Goal: Find specific page/section: Find specific page/section

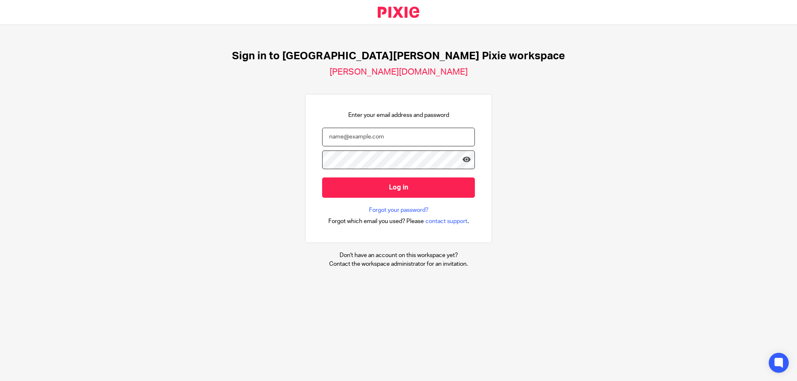
click at [360, 137] on input "email" at bounding box center [398, 137] width 153 height 19
click at [379, 139] on input "email" at bounding box center [398, 137] width 153 height 19
type input "[PERSON_NAME][EMAIL_ADDRESS][DOMAIN_NAME]"
click at [322, 178] on input "Log in" at bounding box center [398, 188] width 153 height 20
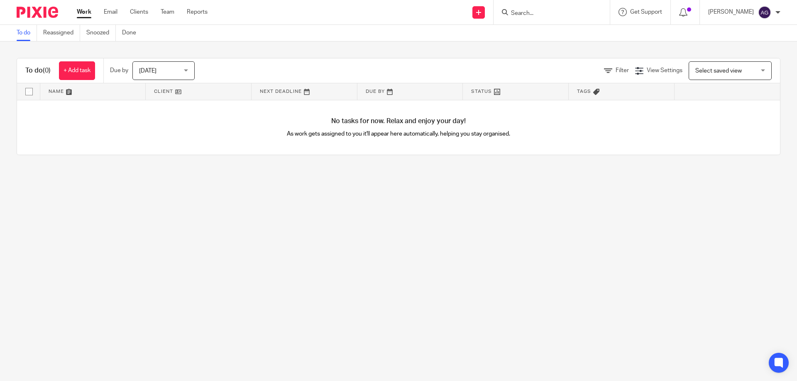
click at [556, 15] on input "Search" at bounding box center [547, 13] width 75 height 7
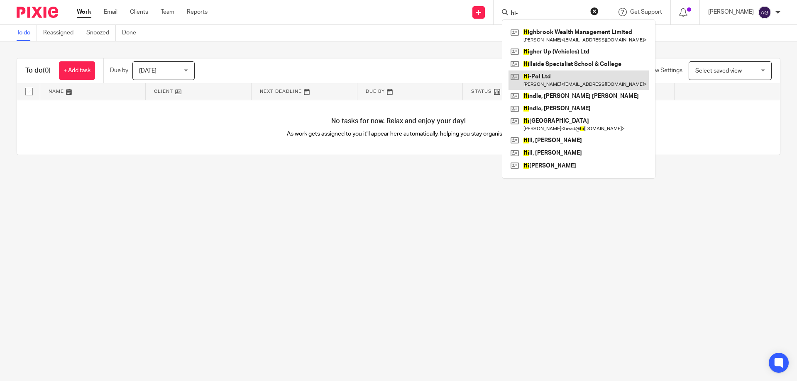
type input "hi-"
click at [541, 78] on link at bounding box center [578, 80] width 140 height 19
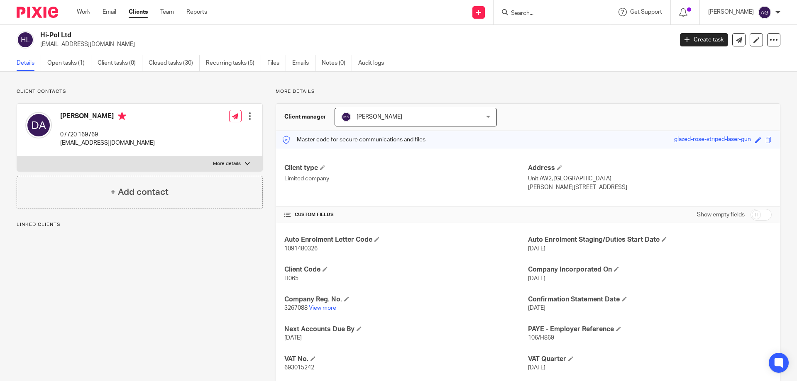
click at [70, 64] on link "Open tasks (1)" at bounding box center [69, 63] width 44 height 16
